Goal: Task Accomplishment & Management: Manage account settings

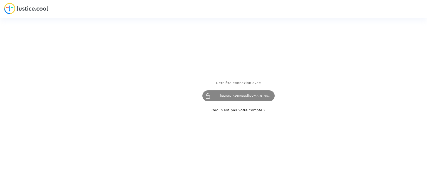
click at [239, 97] on div "naoy.teruh@gmail.com" at bounding box center [238, 95] width 72 height 11
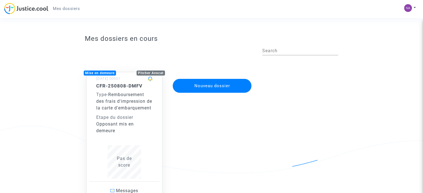
click at [117, 104] on span "Remboursement des frais d'impression de la carte d'embarquement" at bounding box center [124, 101] width 56 height 19
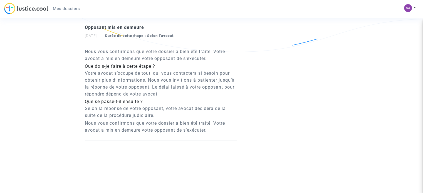
scroll to position [829, 0]
